Goal: Find contact information: Find contact information

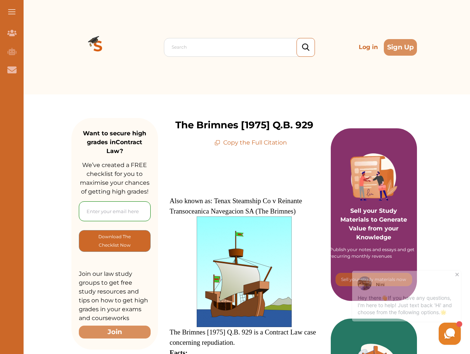
click at [12, 12] on span at bounding box center [11, 11] width 7 height 1
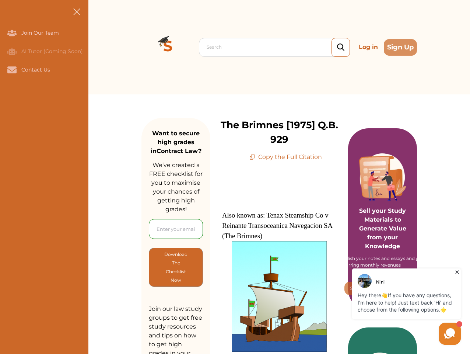
click at [12, 33] on icon "Join Our Team" at bounding box center [11, 33] width 9 height 6
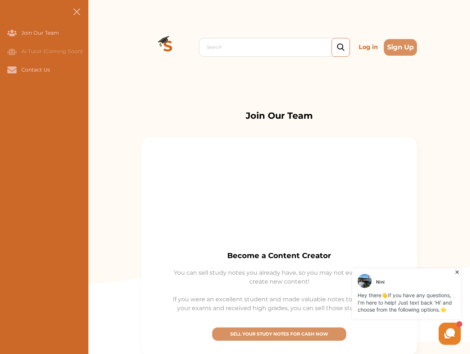
click at [12, 51] on icon "AI Tutor (Coming Soon)" at bounding box center [11, 51] width 9 height 7
click at [12, 70] on icon "Contact Us" at bounding box center [11, 69] width 9 height 7
click at [98, 47] on div "Search Log in Sign Up Search Log in Sign Up" at bounding box center [279, 47] width 382 height 94
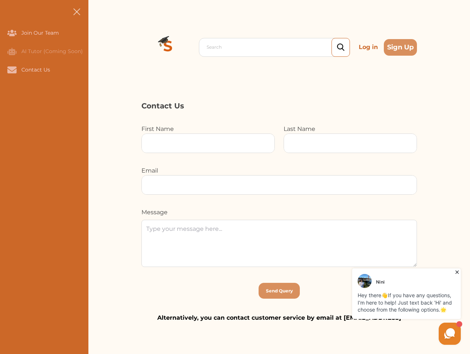
click at [368, 47] on p "Log in" at bounding box center [368, 47] width 25 height 15
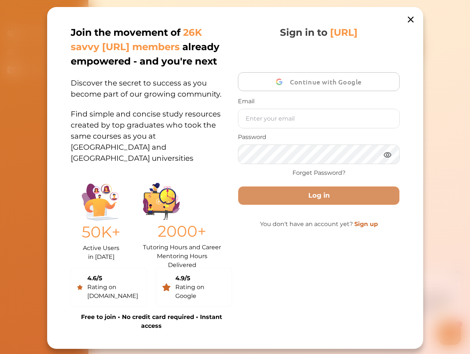
click at [400, 47] on div "Join the movement of 26K savvy [URL] members already empowered - and you're nex…" at bounding box center [235, 177] width 376 height 341
click at [115, 241] on p "50K+" at bounding box center [101, 231] width 39 height 23
